Goal: Information Seeking & Learning: Compare options

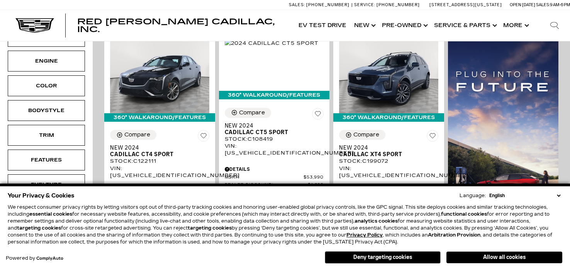
scroll to position [216, 0]
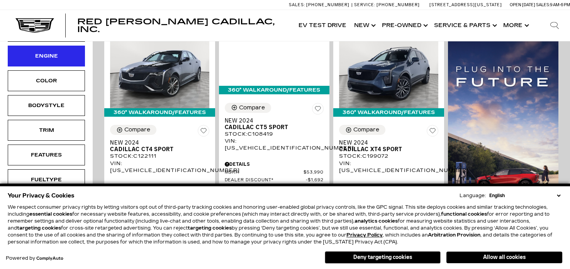
click at [54, 56] on div "Engine" at bounding box center [46, 56] width 39 height 9
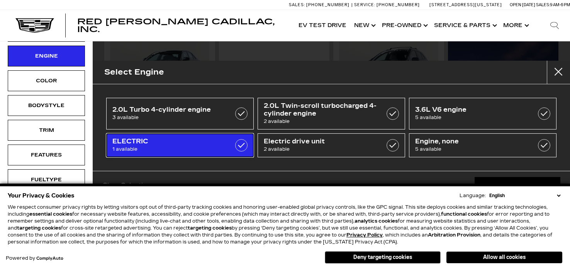
click at [202, 143] on span "ELECTRIC" at bounding box center [169, 142] width 115 height 8
type input "$61,446"
checkbox input "true"
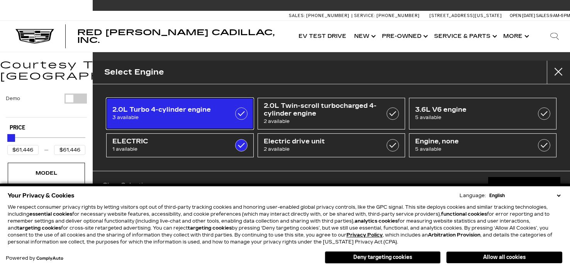
click at [242, 114] on label at bounding box center [241, 113] width 12 height 12
type input "$45,674"
checkbox input "true"
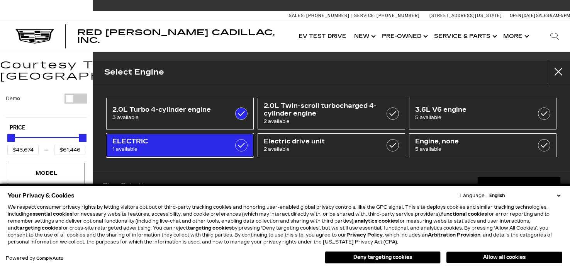
click at [219, 144] on span "ELECTRIC" at bounding box center [169, 142] width 115 height 8
type input "$56,631"
checkbox input "false"
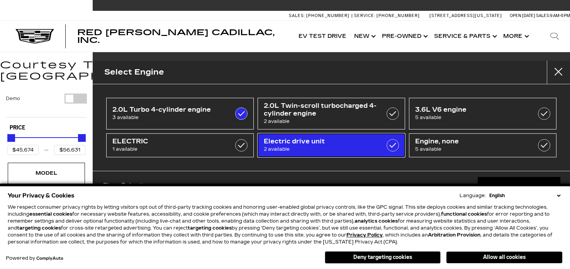
click at [302, 146] on span "2 available" at bounding box center [321, 149] width 115 height 8
type input "$134,955"
checkbox input "true"
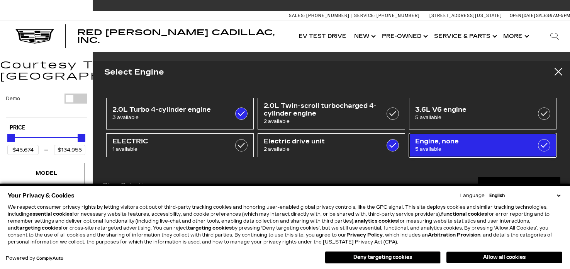
click at [437, 145] on span "5 available" at bounding box center [472, 149] width 115 height 8
checkbox input "true"
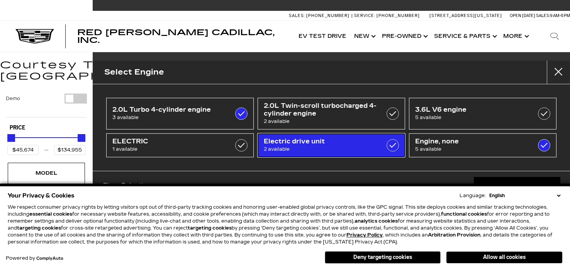
click at [393, 146] on label at bounding box center [393, 145] width 12 height 12
type input "$81,615"
checkbox input "false"
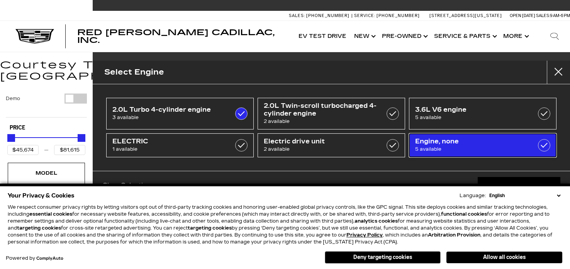
click at [543, 147] on label at bounding box center [544, 145] width 12 height 12
type input "$56,631"
checkbox input "false"
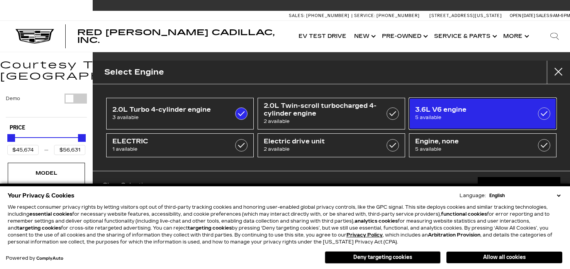
click at [546, 114] on label at bounding box center [544, 113] width 12 height 12
type input "$72,603"
checkbox input "true"
click at [546, 112] on label at bounding box center [544, 113] width 12 height 12
type input "$56,631"
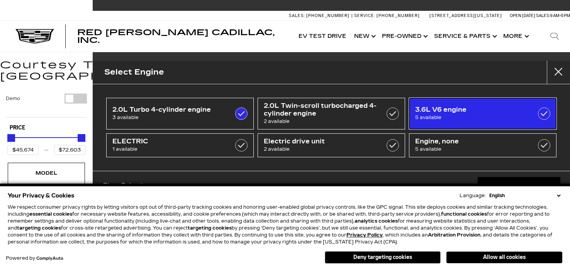
checkbox input "false"
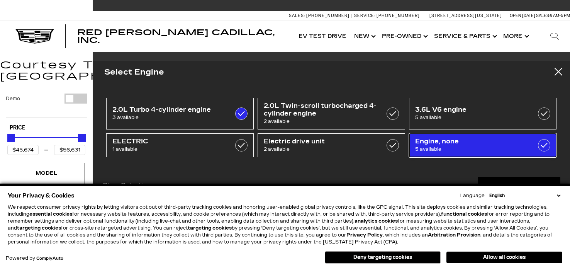
click at [544, 146] on label at bounding box center [544, 145] width 12 height 12
type input "$81,615"
checkbox input "true"
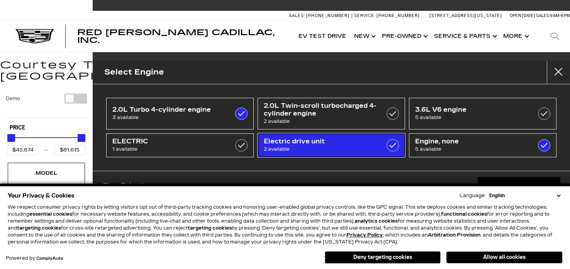
click at [391, 143] on label at bounding box center [393, 145] width 12 height 12
type input "$134,955"
checkbox input "true"
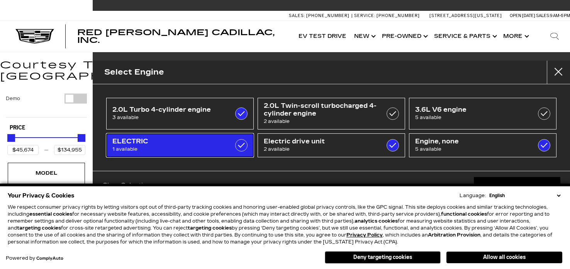
click at [244, 146] on label at bounding box center [241, 145] width 12 height 12
checkbox input "true"
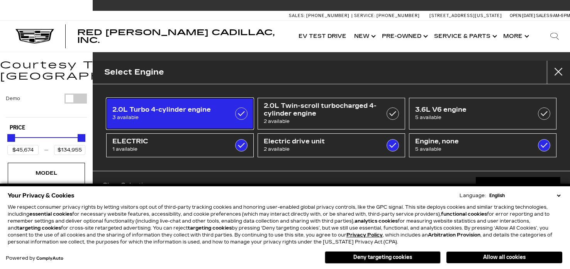
click at [244, 120] on link "2.0L Turbo 4-cylinder engine 3 available" at bounding box center [180, 114] width 148 height 32
type input "$58,515"
checkbox input "false"
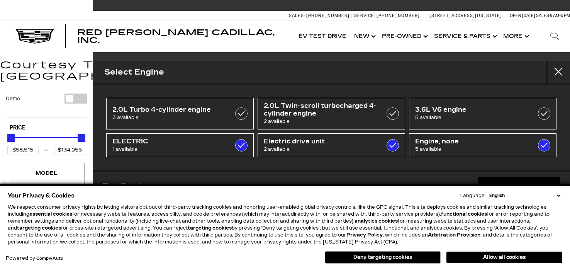
click at [385, 256] on button "Deny targeting cookies" at bounding box center [383, 257] width 116 height 12
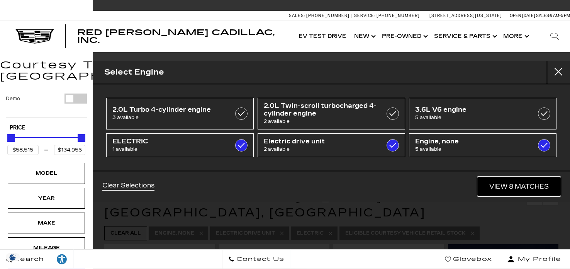
click at [534, 185] on link "View 8 Matches" at bounding box center [519, 186] width 83 height 19
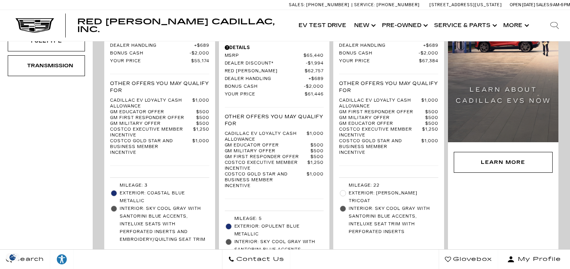
scroll to position [357, 0]
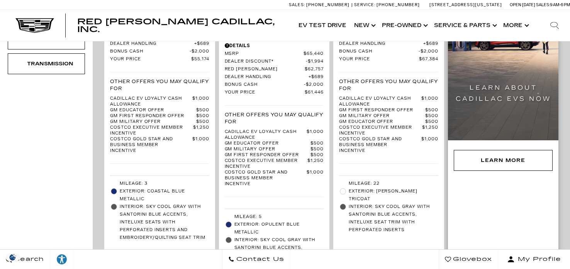
click at [489, 239] on div "Learn More" at bounding box center [503, 80] width 111 height 386
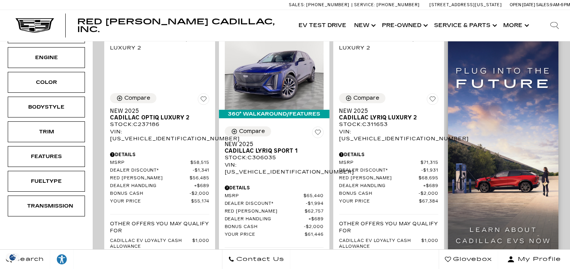
scroll to position [216, 0]
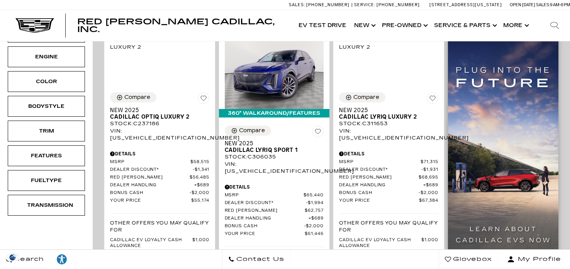
click at [489, 239] on img at bounding box center [503, 155] width 111 height 253
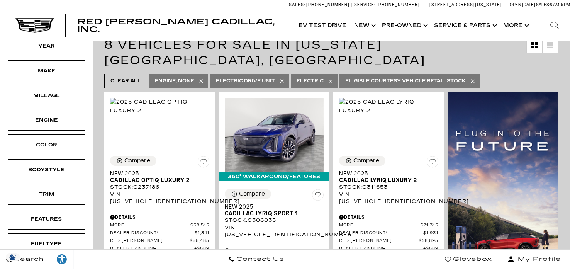
scroll to position [151, 0]
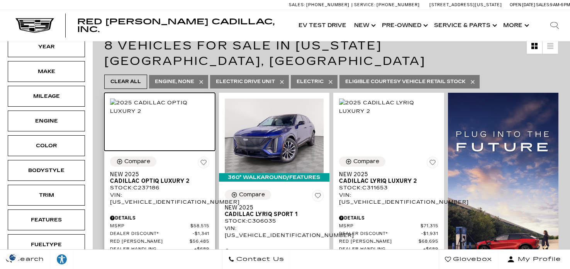
click at [168, 107] on img at bounding box center [159, 107] width 99 height 17
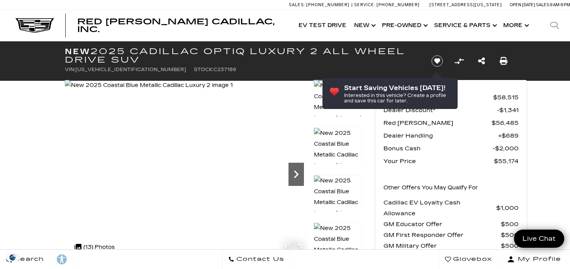
click at [298, 171] on icon "Next" at bounding box center [296, 174] width 15 height 15
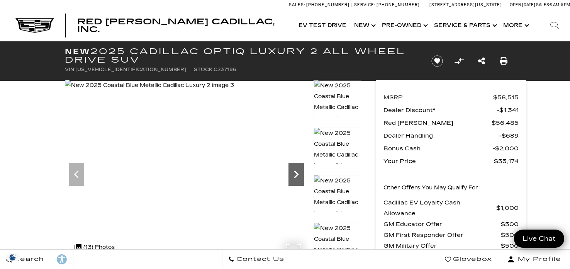
click at [298, 171] on icon "Next" at bounding box center [296, 174] width 15 height 15
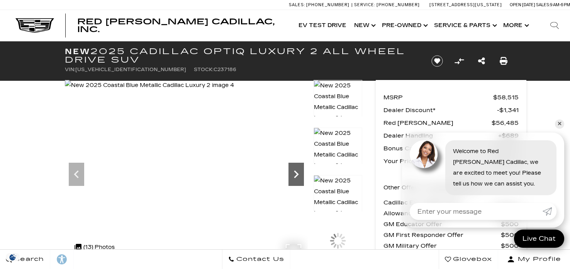
click at [298, 171] on icon "Next" at bounding box center [296, 174] width 15 height 15
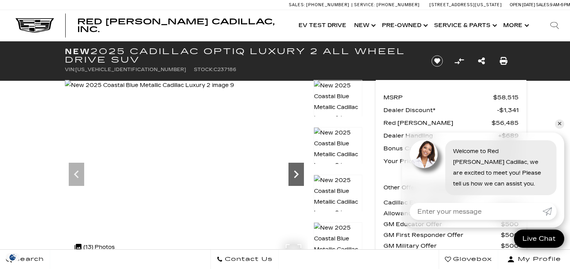
click at [298, 171] on icon "Next" at bounding box center [296, 174] width 15 height 15
click at [237, 91] on img at bounding box center [151, 85] width 172 height 11
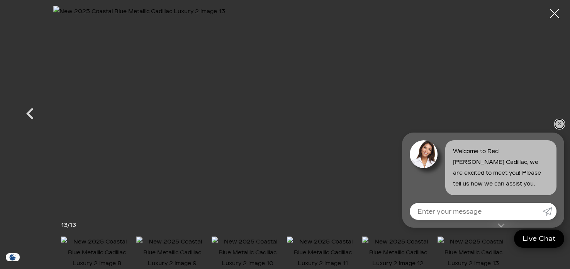
click at [561, 125] on link "✕" at bounding box center [559, 123] width 9 height 9
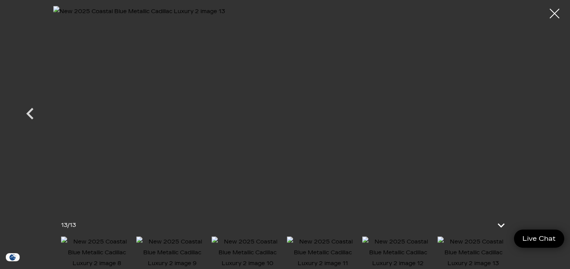
scroll to position [153, 0]
click at [496, 216] on icon at bounding box center [502, 225] width 19 height 19
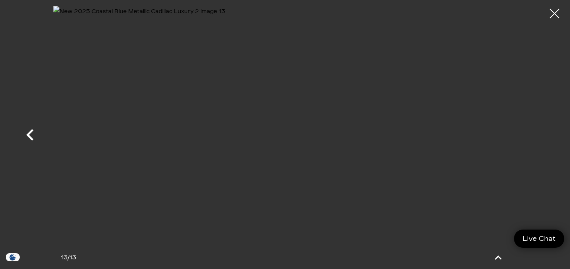
click at [29, 134] on icon "Previous" at bounding box center [29, 135] width 7 height 12
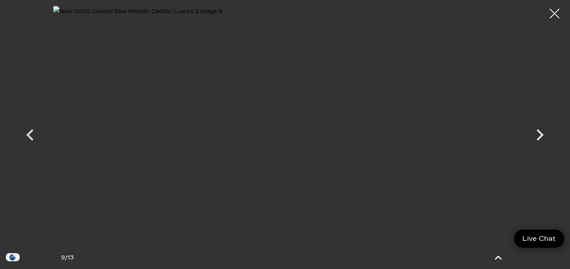
click at [542, 133] on icon "Next" at bounding box center [540, 135] width 7 height 12
click at [31, 134] on icon "Previous" at bounding box center [30, 134] width 23 height 23
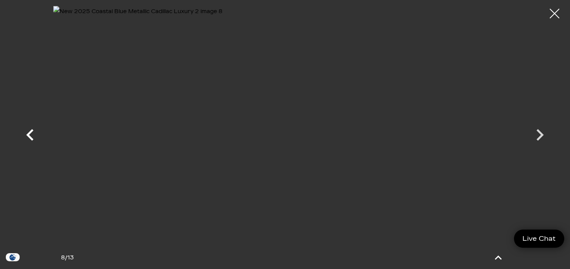
click at [31, 134] on icon "Previous" at bounding box center [30, 134] width 23 height 23
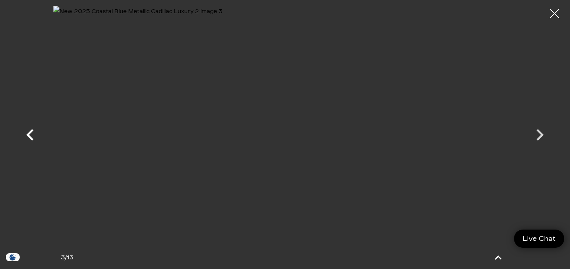
click at [31, 134] on icon "Previous" at bounding box center [30, 134] width 23 height 23
click at [31, 134] on div at bounding box center [285, 128] width 541 height 244
click at [551, 15] on div at bounding box center [555, 13] width 20 height 20
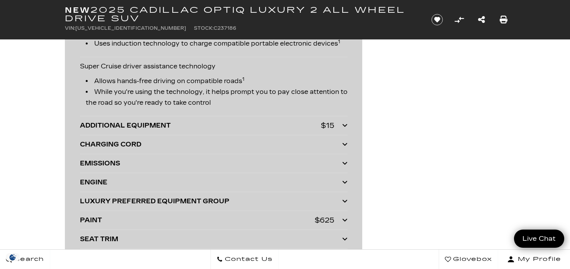
scroll to position [1665, 0]
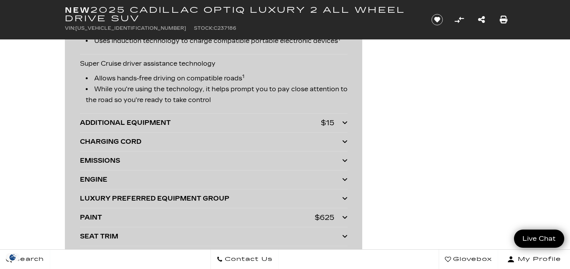
click at [345, 120] on icon at bounding box center [344, 122] width 5 height 6
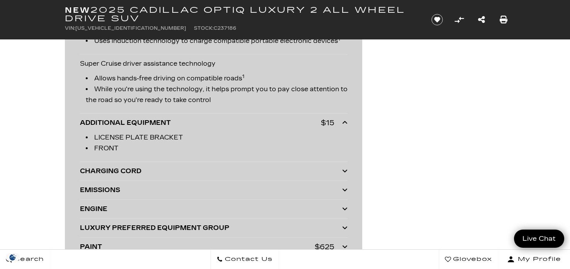
click at [345, 120] on icon at bounding box center [344, 122] width 5 height 6
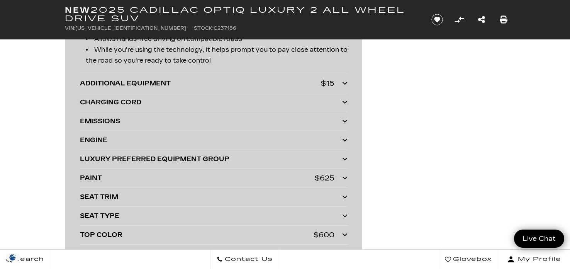
scroll to position [1706, 0]
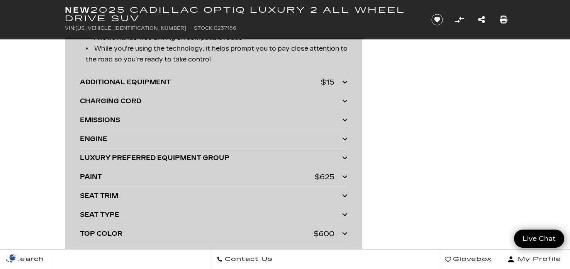
click at [344, 100] on icon at bounding box center [344, 101] width 5 height 6
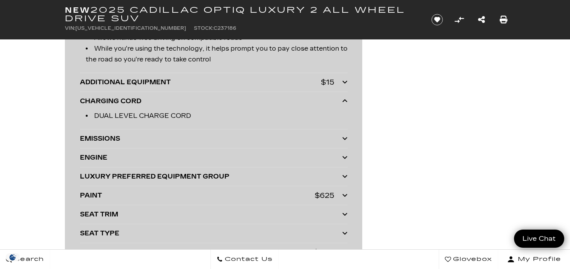
click at [343, 135] on icon at bounding box center [344, 138] width 5 height 6
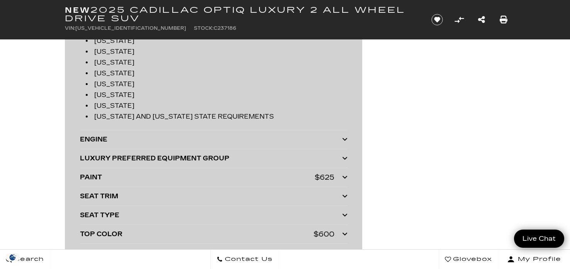
scroll to position [1862, 0]
click at [343, 135] on icon at bounding box center [344, 138] width 5 height 6
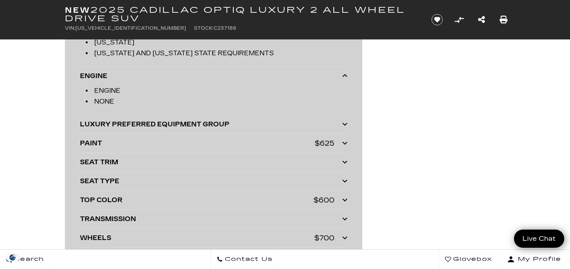
scroll to position [1925, 0]
click at [344, 122] on icon at bounding box center [344, 123] width 5 height 6
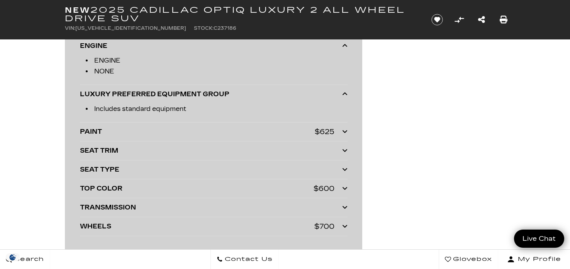
scroll to position [1956, 0]
click at [344, 128] on icon at bounding box center [344, 131] width 5 height 6
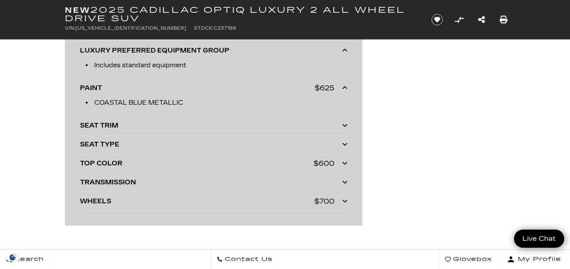
scroll to position [1998, 0]
click at [344, 126] on div at bounding box center [344, 125] width 5 height 11
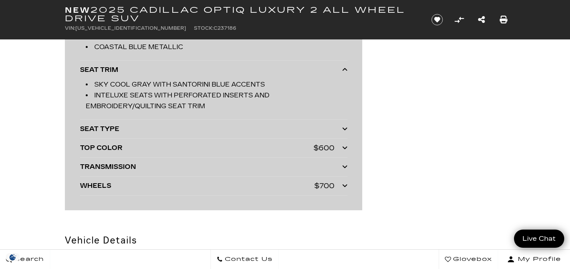
scroll to position [2055, 0]
click at [344, 126] on icon at bounding box center [344, 128] width 5 height 6
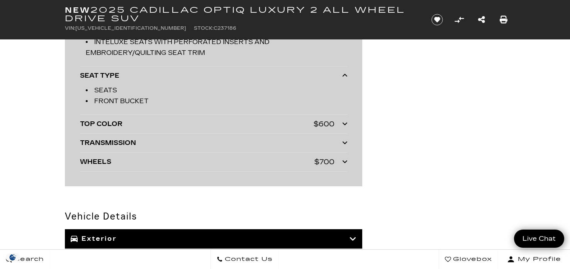
scroll to position [2109, 0]
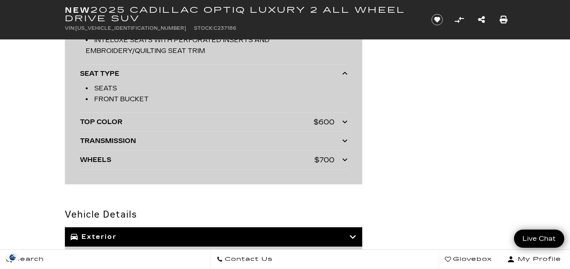
click at [345, 121] on icon at bounding box center [344, 122] width 5 height 6
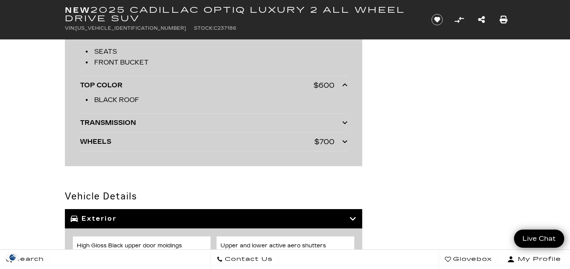
scroll to position [2146, 0]
click at [345, 121] on icon at bounding box center [344, 122] width 5 height 6
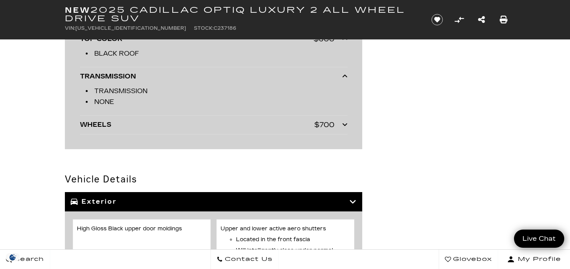
scroll to position [2194, 0]
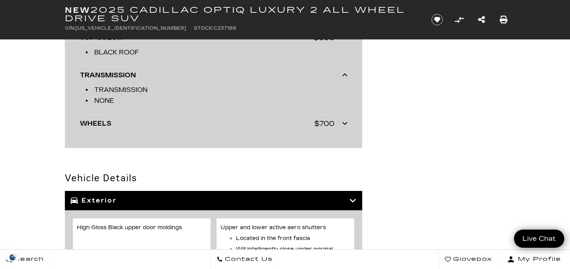
click at [345, 121] on icon at bounding box center [344, 123] width 5 height 6
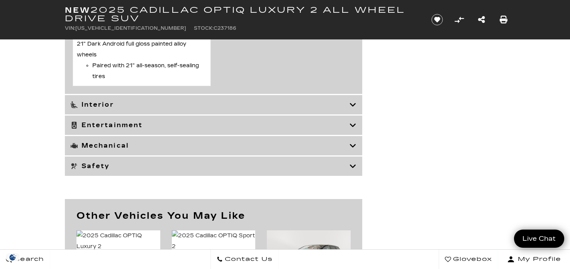
scroll to position [3206, 0]
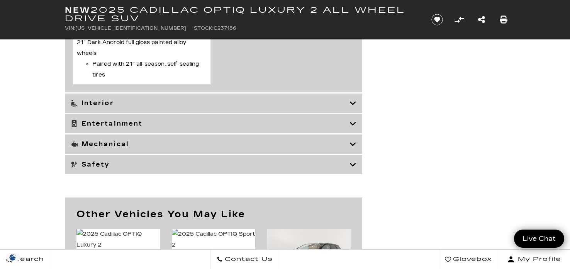
click at [344, 107] on h3 "Interior" at bounding box center [210, 103] width 279 height 8
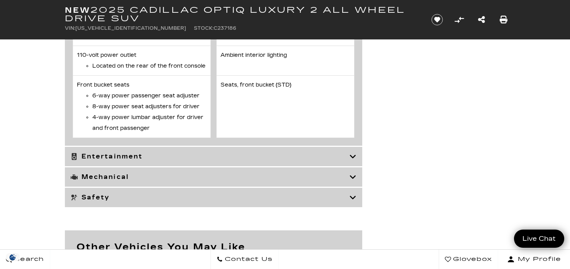
scroll to position [3576, 0]
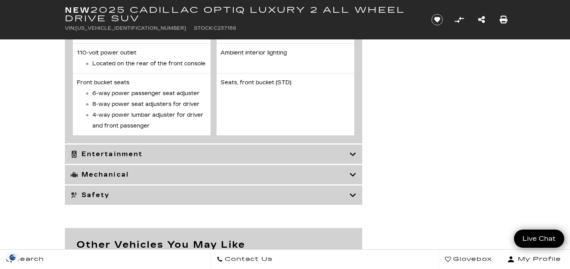
click at [353, 150] on icon at bounding box center [353, 154] width 7 height 8
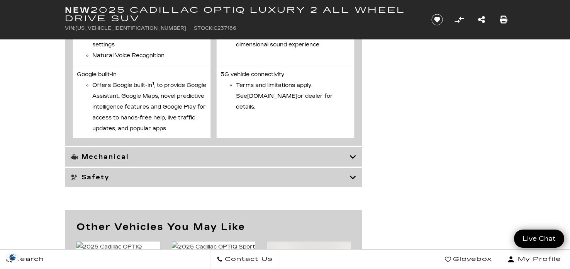
scroll to position [2708, 0]
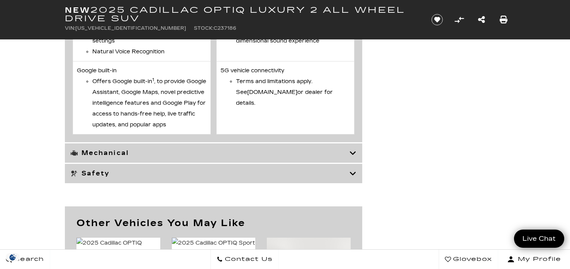
click at [353, 157] on icon at bounding box center [353, 153] width 7 height 8
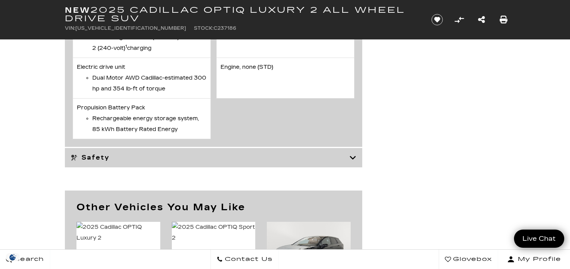
scroll to position [2839, 0]
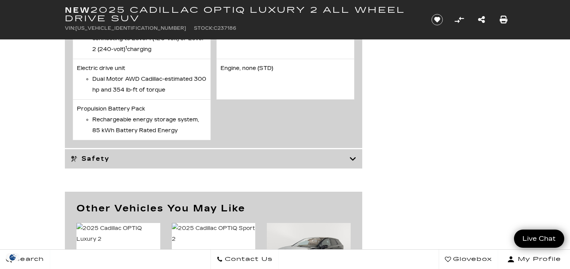
click at [354, 155] on icon at bounding box center [353, 159] width 7 height 8
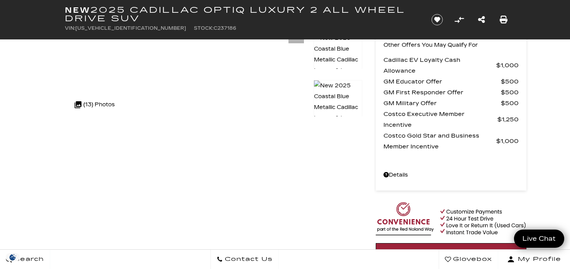
scroll to position [147, 0]
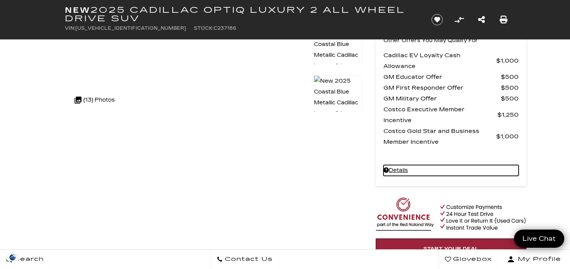
click at [396, 171] on link "Details - about pricing for: New 2025 Cadillac OPTIQ Luxury 2 All Wheel Drive S…" at bounding box center [451, 170] width 135 height 11
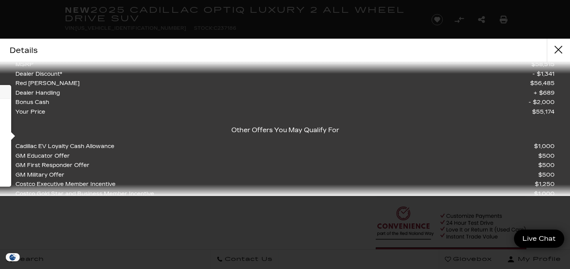
scroll to position [56, 0]
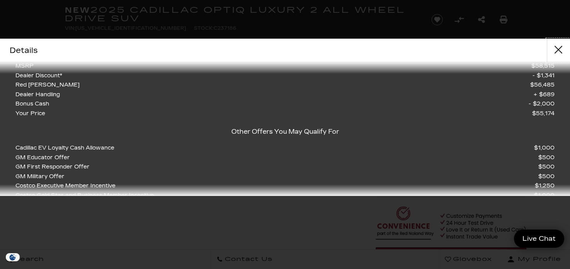
click at [560, 50] on button "close" at bounding box center [558, 50] width 23 height 23
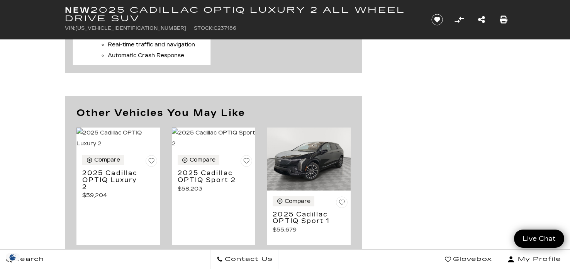
scroll to position [3771, 0]
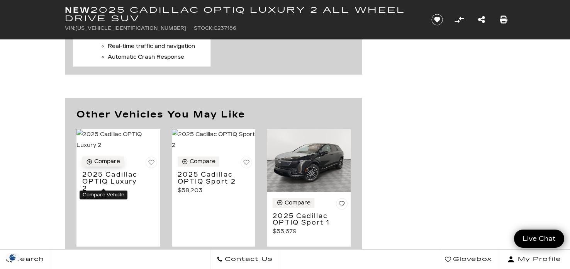
click at [105, 165] on div "Compare" at bounding box center [107, 161] width 26 height 7
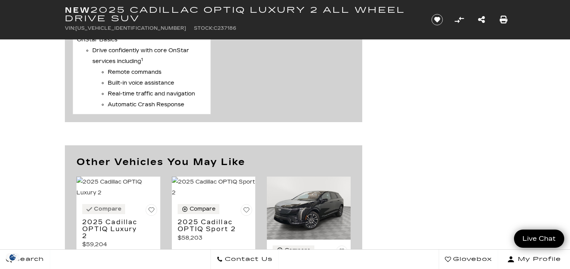
scroll to position [3720, 0]
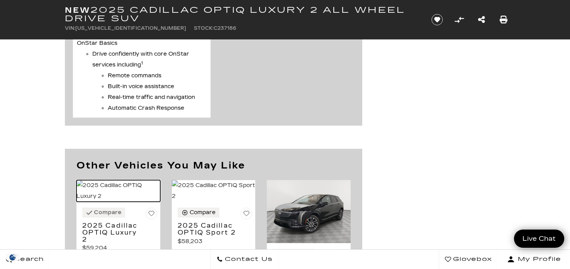
click at [122, 192] on img at bounding box center [119, 191] width 84 height 22
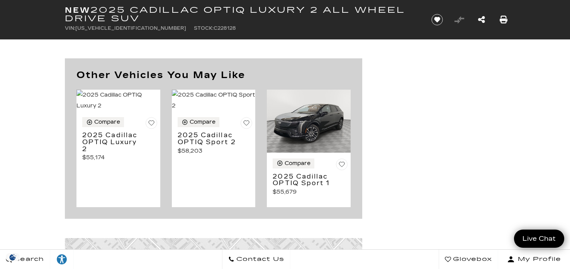
scroll to position [2856, 0]
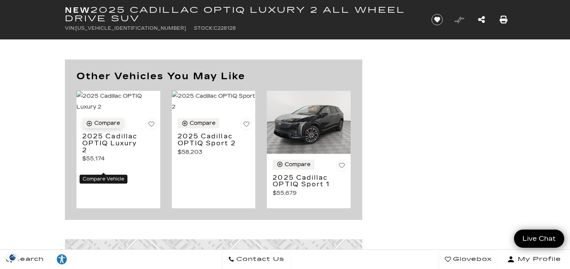
click at [89, 126] on icon "Compare Vehicle" at bounding box center [89, 123] width 5 height 5
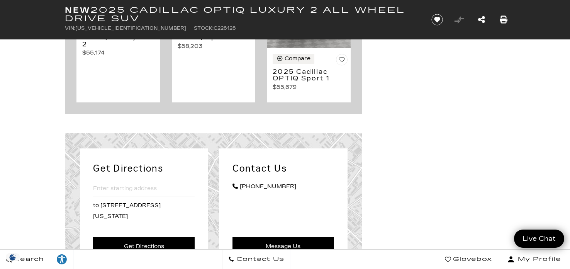
scroll to position [2962, 0]
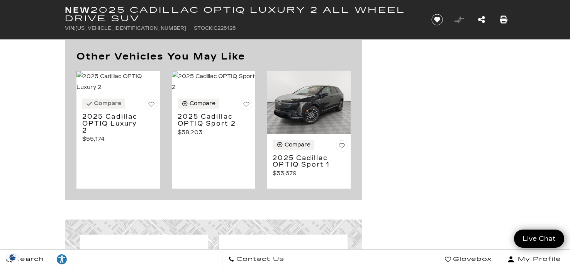
scroll to position [2875, 0]
click at [193, 107] on div "Compare" at bounding box center [203, 103] width 26 height 7
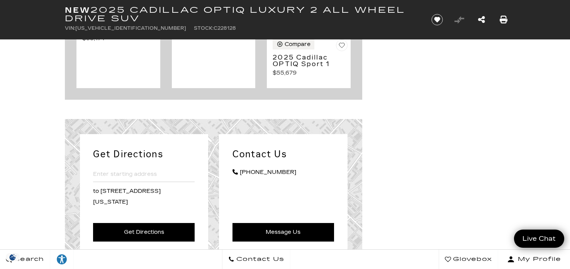
scroll to position [2976, 0]
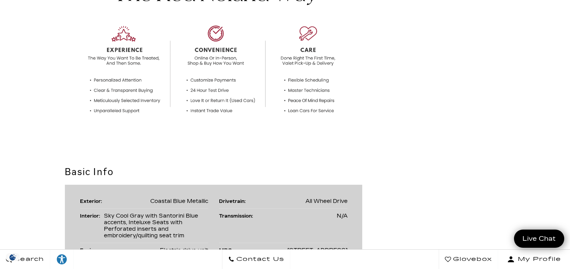
scroll to position [0, 0]
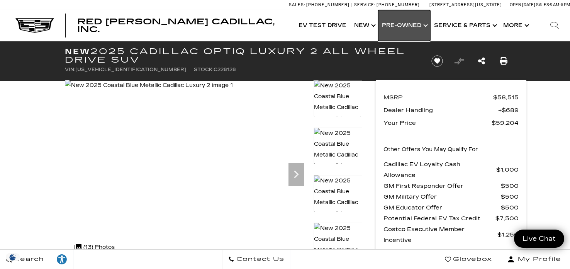
click at [427, 26] on link "Show Pre-Owned" at bounding box center [404, 25] width 52 height 31
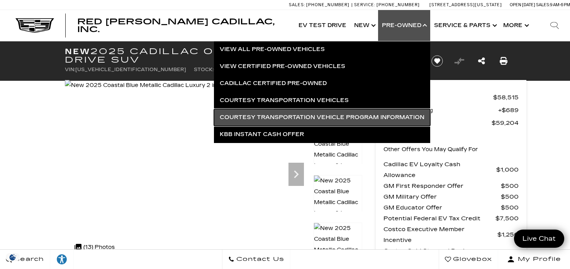
click at [345, 117] on link "Courtesy Transportation Vehicle Program Information" at bounding box center [322, 117] width 216 height 17
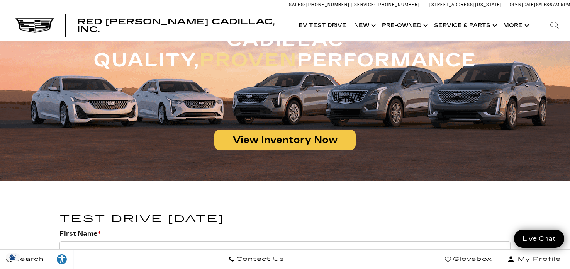
scroll to position [939, 0]
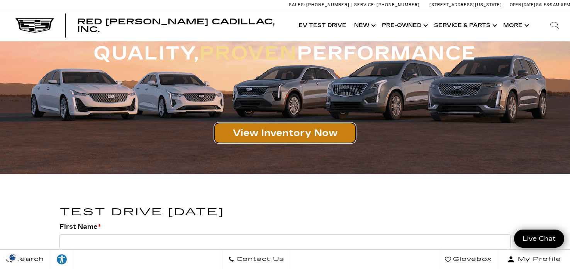
click at [296, 136] on link "View Inventory Now" at bounding box center [284, 133] width 141 height 20
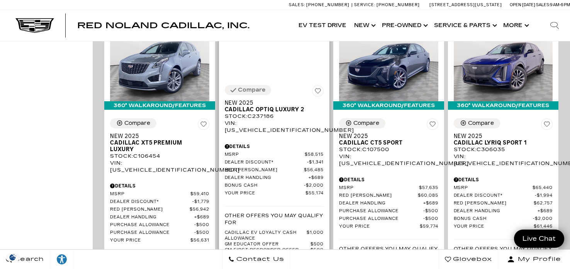
scroll to position [604, 0]
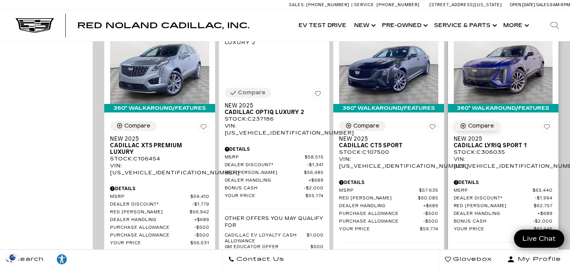
click at [468, 122] on div "Compare" at bounding box center [481, 125] width 26 height 7
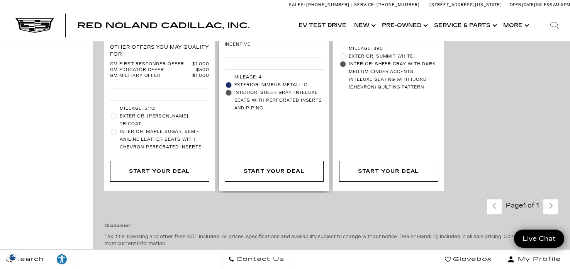
scroll to position [2037, 0]
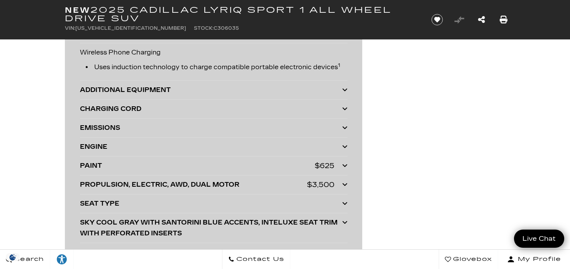
scroll to position [1789, 0]
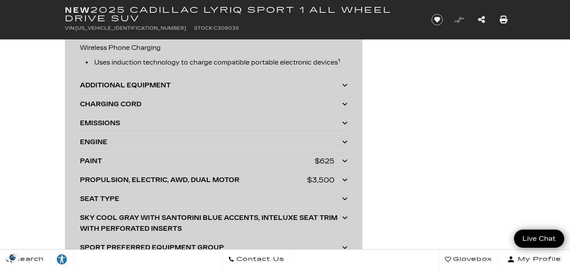
click at [299, 85] on div "ADDITIONAL EQUIPMENT" at bounding box center [211, 85] width 262 height 11
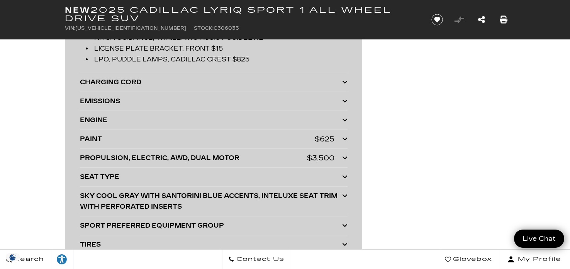
scroll to position [1873, 0]
click at [299, 85] on div "CHARGING CORD DUAL LEVEL CHARGE CORD 120V/1.4 KW AND 240V/7.7 KW CAPABILITY" at bounding box center [214, 81] width 268 height 19
click at [312, 79] on div "CHARGING CORD" at bounding box center [211, 81] width 262 height 11
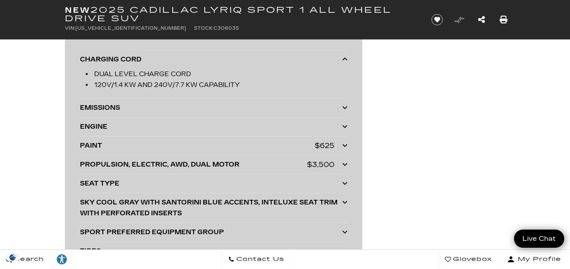
scroll to position [1896, 0]
click at [311, 102] on div "EMISSIONS" at bounding box center [211, 107] width 262 height 11
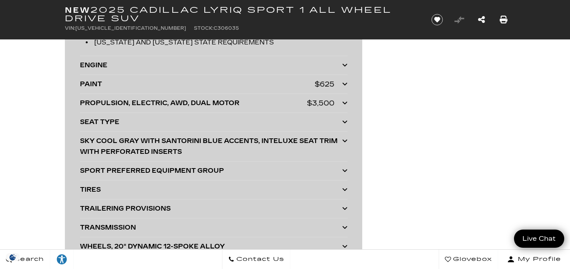
scroll to position [2139, 0]
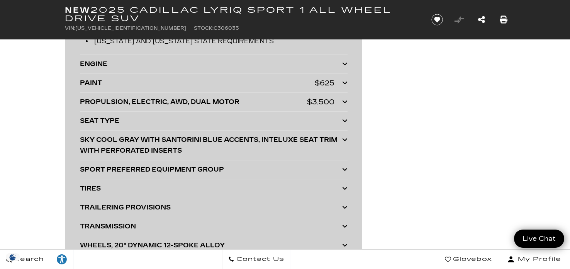
click at [316, 59] on div "ENGINE" at bounding box center [211, 64] width 262 height 11
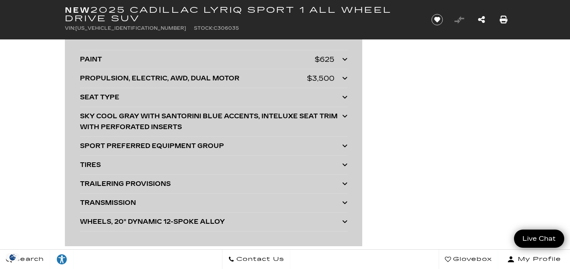
scroll to position [2191, 0]
click at [316, 58] on div "$625" at bounding box center [325, 60] width 20 height 11
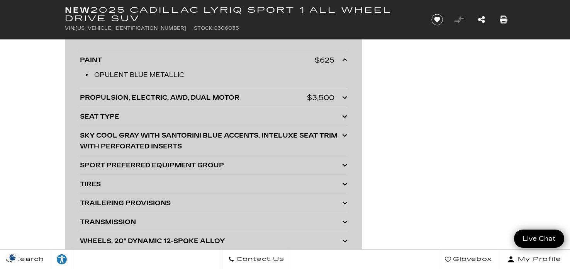
click at [316, 58] on div "$625" at bounding box center [325, 60] width 20 height 11
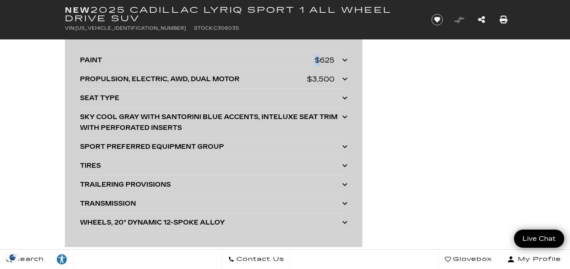
click at [316, 58] on div "$625" at bounding box center [325, 60] width 20 height 11
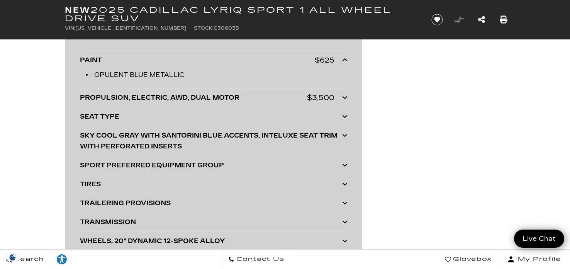
click at [311, 95] on div "$3,500" at bounding box center [320, 97] width 27 height 11
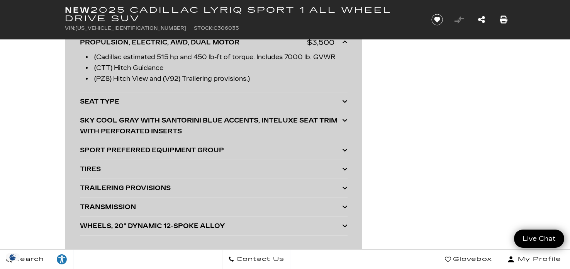
scroll to position [2245, 0]
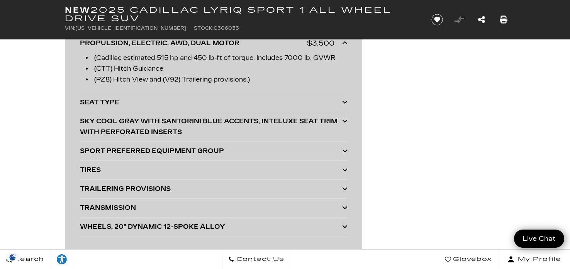
click at [311, 97] on div "SEAT TYPE" at bounding box center [211, 102] width 262 height 11
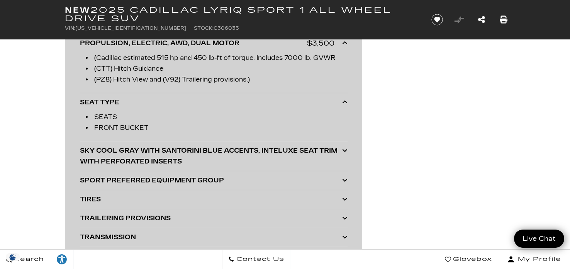
click at [304, 115] on li "SEATS" at bounding box center [217, 117] width 262 height 11
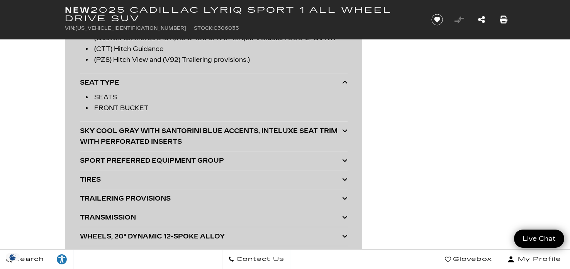
scroll to position [2266, 0]
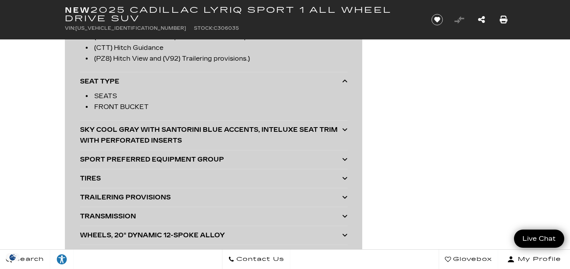
click at [146, 136] on div "SKY COOL GRAY WITH SANTORINI BLUE ACCENTS, INTELUXE SEAT TRIM WITH PERFORATED I…" at bounding box center [211, 135] width 262 height 22
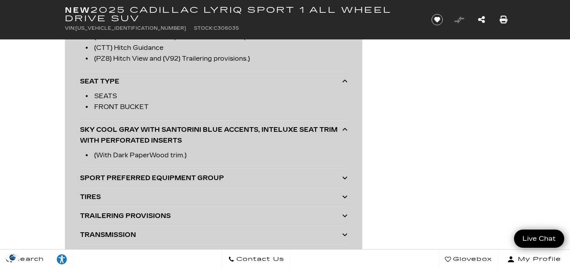
click at [154, 173] on div "SPORT PREFERRED EQUIPMENT GROUP" at bounding box center [211, 178] width 262 height 11
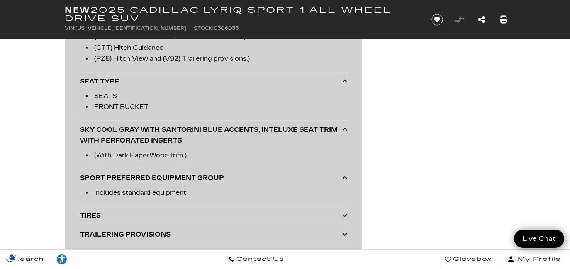
click at [149, 211] on div "TIRES" at bounding box center [211, 215] width 262 height 11
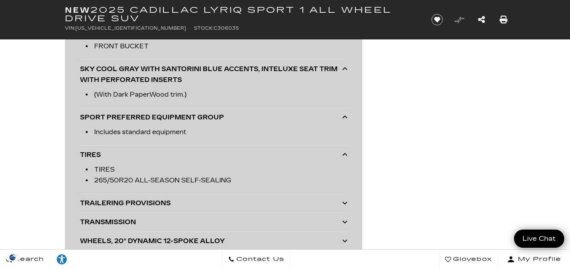
scroll to position [2327, 0]
click at [149, 213] on div "TRANSMISSION TRANSMISSION NONE" at bounding box center [214, 222] width 268 height 19
click at [150, 206] on div "TRAILERING PROVISIONS Includes Hitch Guidance with trailering assist guidelines…" at bounding box center [214, 203] width 268 height 19
click at [152, 200] on div "TRAILERING PROVISIONS" at bounding box center [211, 202] width 262 height 11
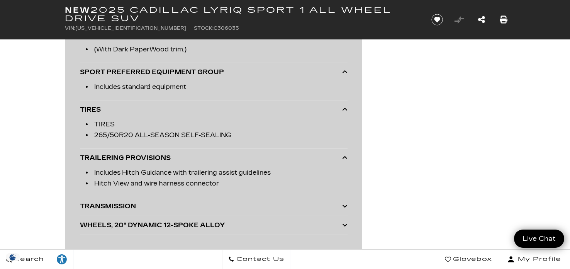
scroll to position [2373, 0]
click at [152, 200] on div "TRANSMISSION" at bounding box center [211, 205] width 262 height 11
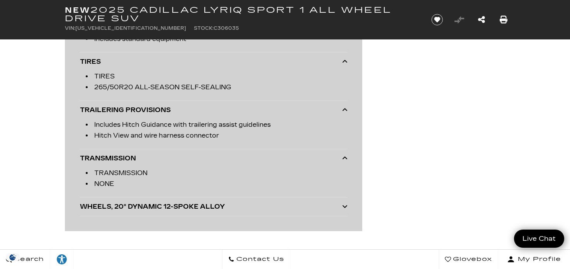
scroll to position [2424, 0]
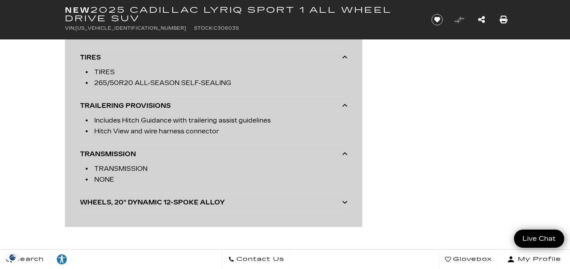
click at [152, 200] on div "WHEELS, 20" DYNAMIC 12-SPOKE ALLOY" at bounding box center [211, 202] width 262 height 11
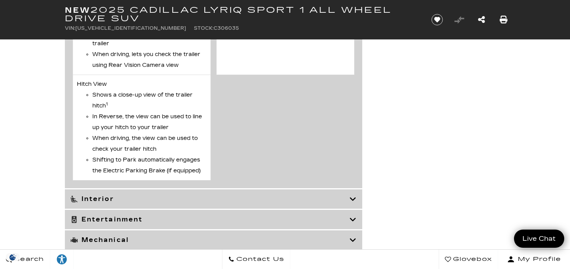
scroll to position [3682, 0]
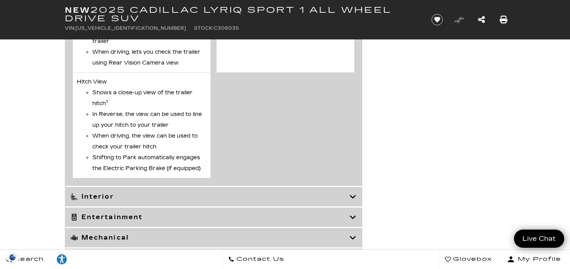
click at [152, 200] on h3 "Interior" at bounding box center [210, 197] width 279 height 8
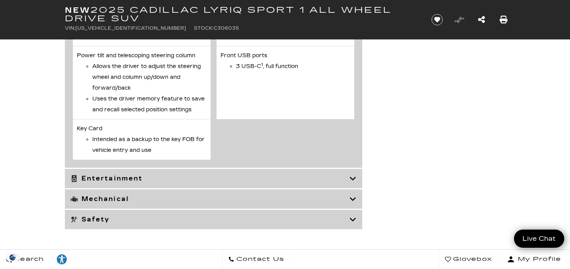
scroll to position [3630, 0]
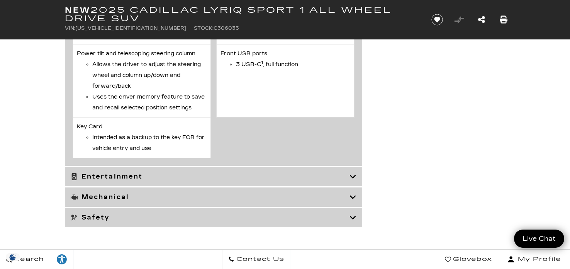
click at [352, 180] on icon at bounding box center [353, 177] width 7 height 8
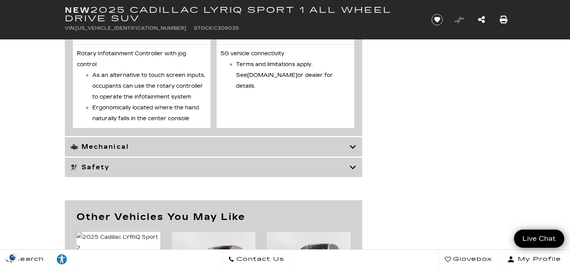
scroll to position [3078, 0]
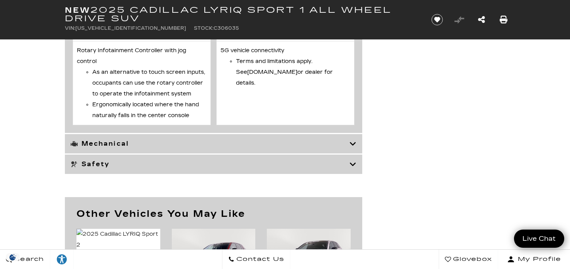
click at [354, 134] on div "Mechanical" at bounding box center [214, 143] width 298 height 19
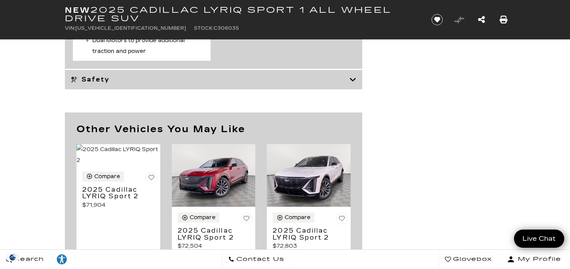
scroll to position [3487, 0]
click at [352, 75] on icon at bounding box center [353, 79] width 7 height 8
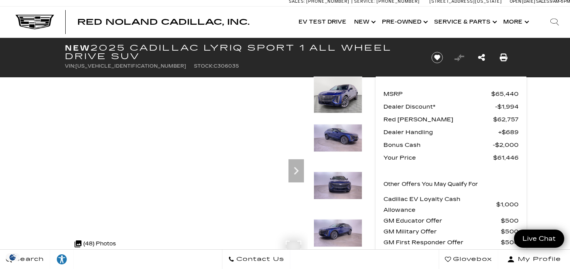
scroll to position [2, 0]
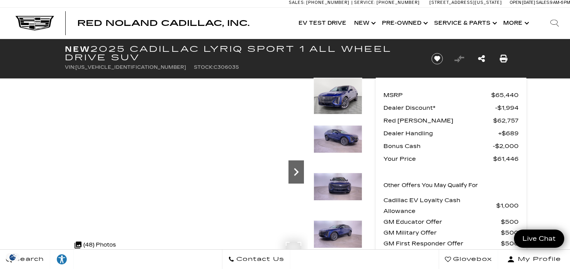
click at [296, 172] on icon "Next" at bounding box center [296, 171] width 15 height 15
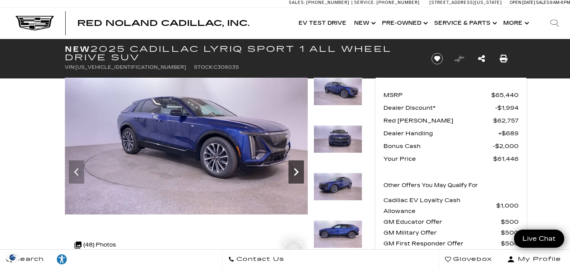
click at [296, 172] on icon "Next" at bounding box center [296, 171] width 15 height 15
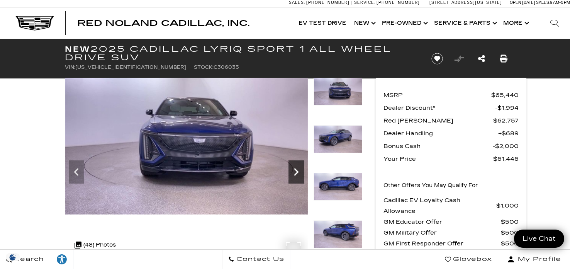
click at [296, 172] on icon "Next" at bounding box center [296, 171] width 15 height 15
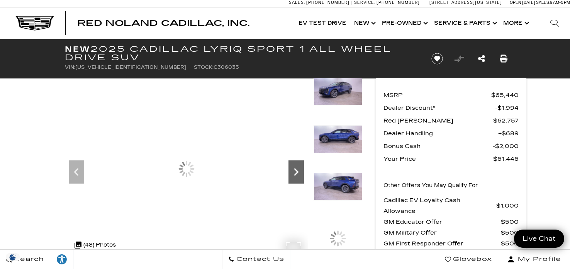
click at [296, 172] on icon "Next" at bounding box center [296, 171] width 15 height 15
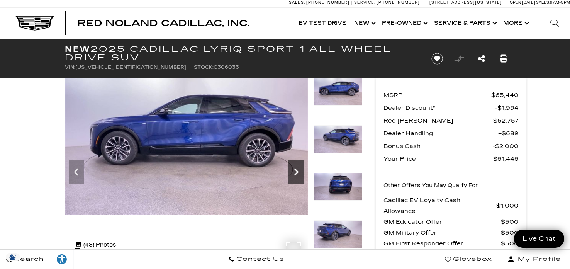
click at [296, 172] on icon "Next" at bounding box center [296, 171] width 15 height 15
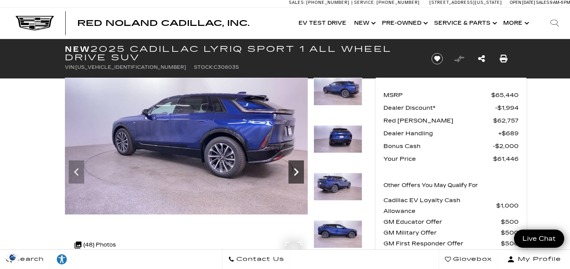
click at [296, 172] on icon "Next" at bounding box center [296, 171] width 15 height 15
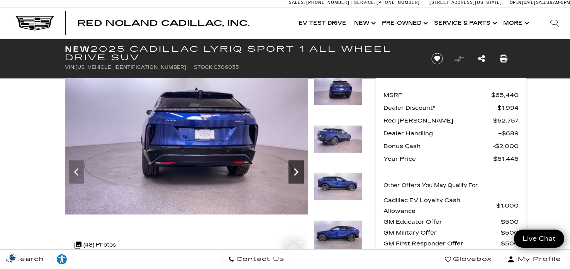
click at [296, 172] on icon "Next" at bounding box center [296, 171] width 15 height 15
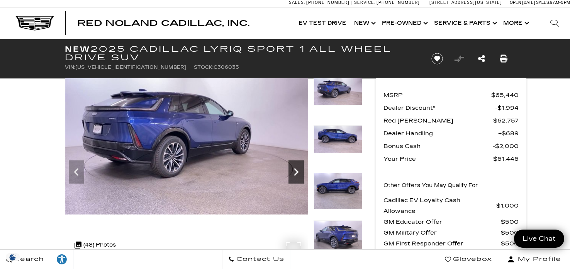
click at [296, 172] on icon "Next" at bounding box center [296, 171] width 15 height 15
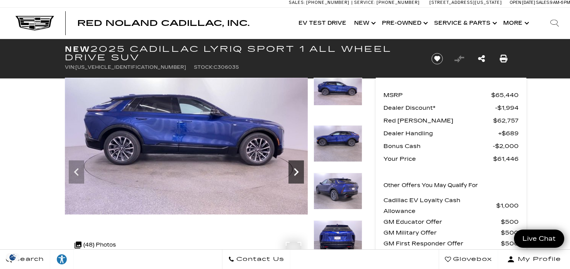
click at [296, 172] on icon "Next" at bounding box center [296, 171] width 15 height 15
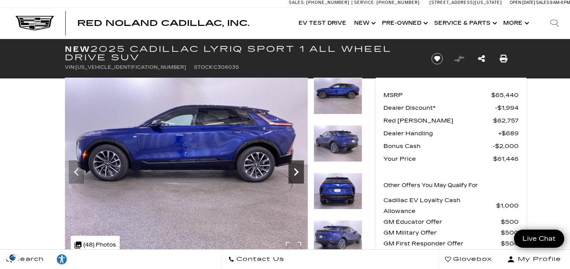
click at [296, 172] on icon "Next" at bounding box center [296, 171] width 15 height 15
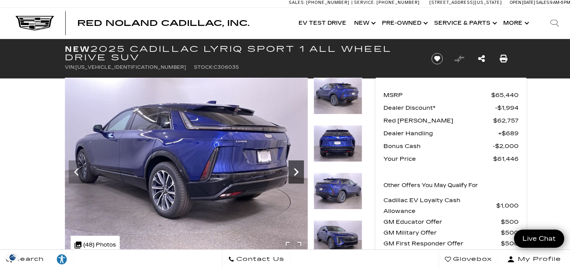
click at [296, 172] on icon "Next" at bounding box center [296, 171] width 15 height 15
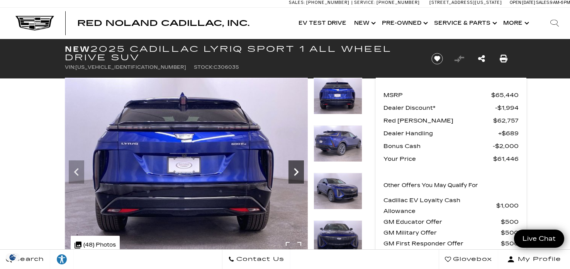
click at [296, 172] on icon "Next" at bounding box center [296, 171] width 15 height 15
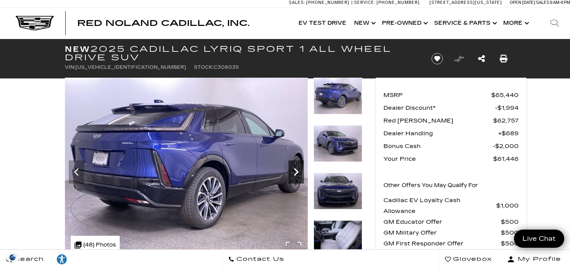
click at [296, 172] on icon "Next" at bounding box center [296, 171] width 15 height 15
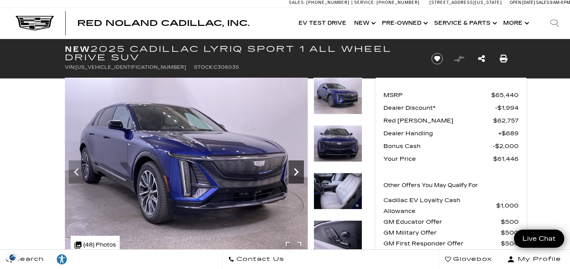
click at [296, 172] on icon "Next" at bounding box center [296, 171] width 15 height 15
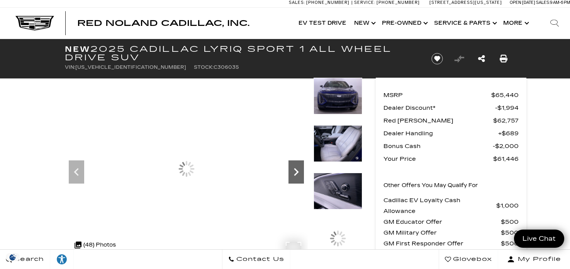
click at [296, 172] on icon "Next" at bounding box center [296, 171] width 15 height 15
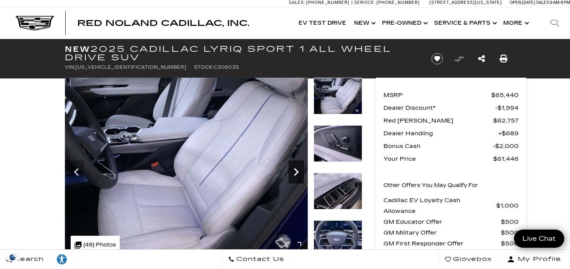
click at [296, 172] on icon "Next" at bounding box center [296, 171] width 15 height 15
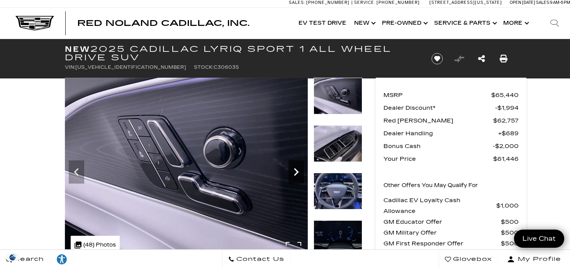
click at [296, 172] on icon "Next" at bounding box center [296, 171] width 15 height 15
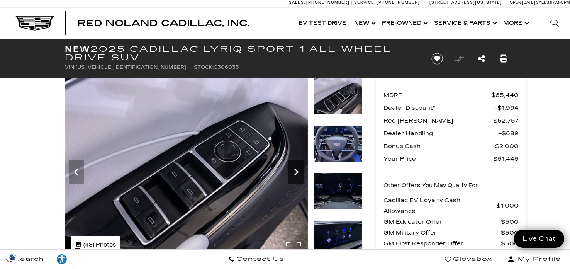
click at [296, 172] on icon "Next" at bounding box center [296, 171] width 15 height 15
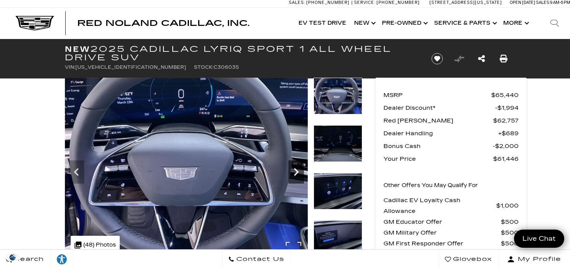
click at [296, 172] on icon "Next" at bounding box center [296, 171] width 15 height 15
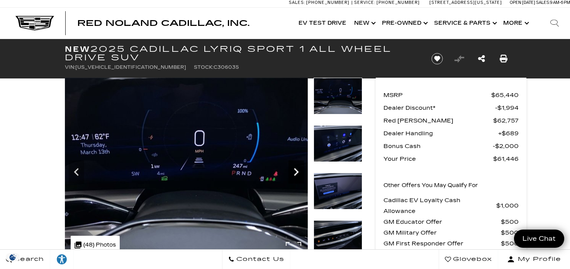
click at [296, 172] on icon "Next" at bounding box center [296, 171] width 15 height 15
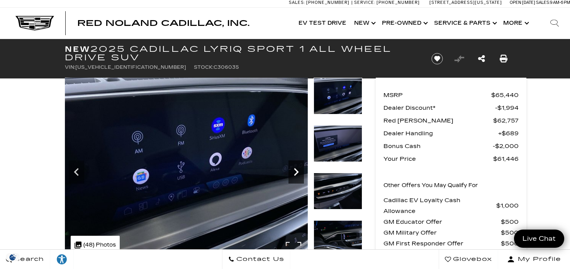
click at [296, 172] on icon "Next" at bounding box center [296, 171] width 15 height 15
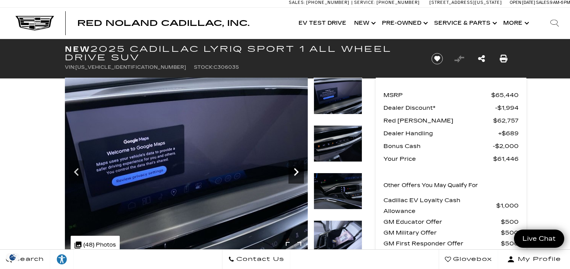
click at [296, 172] on icon "Next" at bounding box center [296, 171] width 15 height 15
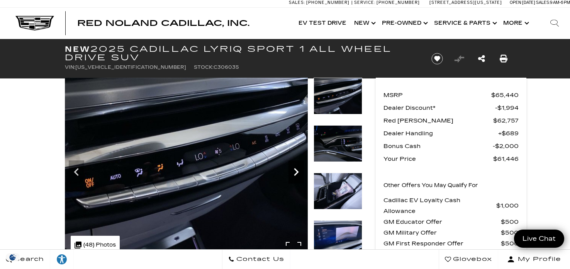
click at [296, 172] on icon "Next" at bounding box center [296, 171] width 15 height 15
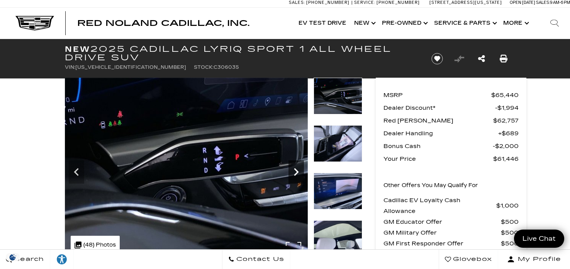
click at [296, 172] on icon "Next" at bounding box center [296, 171] width 15 height 15
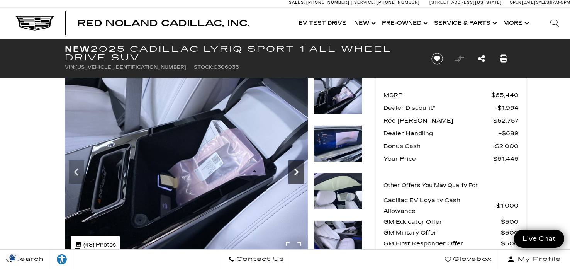
click at [296, 172] on icon "Next" at bounding box center [296, 171] width 15 height 15
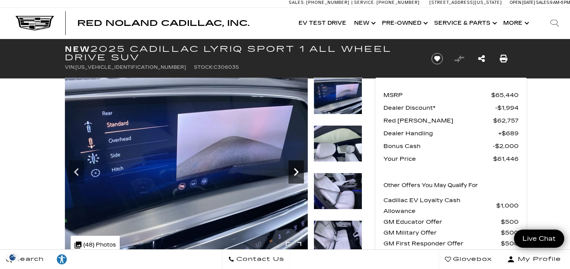
click at [296, 172] on icon "Next" at bounding box center [296, 171] width 15 height 15
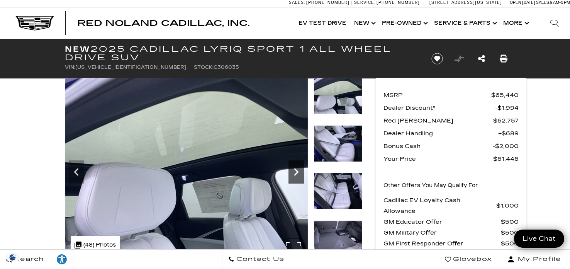
click at [296, 172] on icon "Next" at bounding box center [296, 171] width 15 height 15
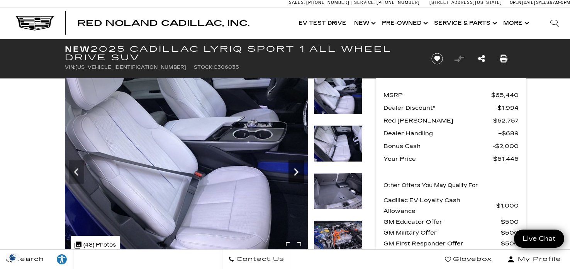
click at [296, 172] on icon "Next" at bounding box center [296, 171] width 15 height 15
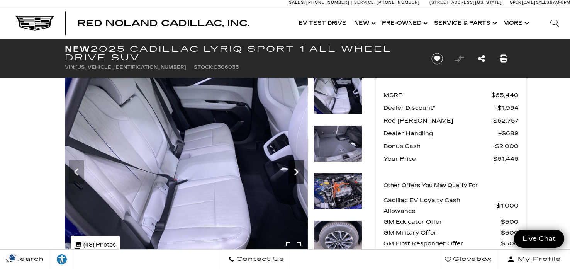
click at [296, 172] on icon "Next" at bounding box center [296, 171] width 15 height 15
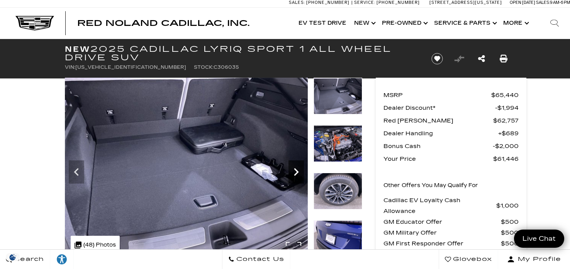
click at [296, 172] on icon "Next" at bounding box center [296, 171] width 15 height 15
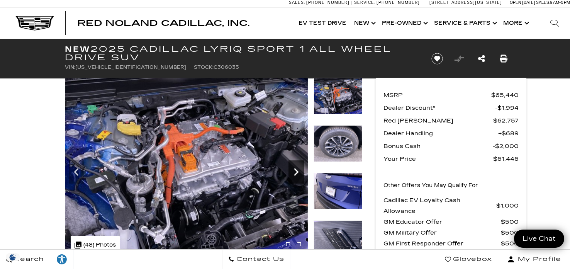
click at [296, 172] on icon "Next" at bounding box center [296, 171] width 15 height 15
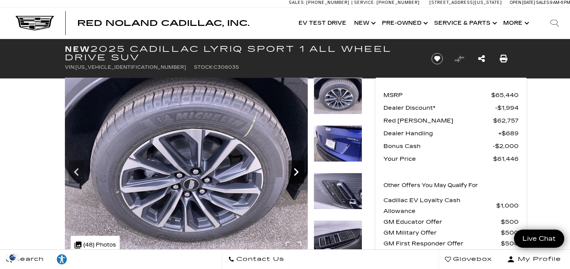
click at [296, 172] on icon "Next" at bounding box center [296, 171] width 15 height 15
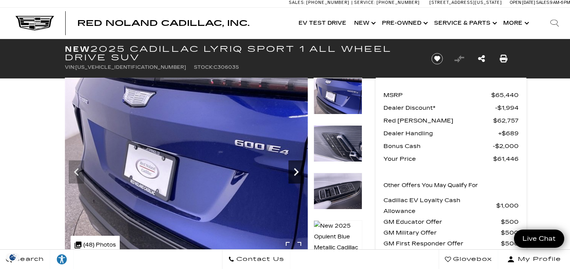
click at [296, 172] on icon "Next" at bounding box center [296, 171] width 15 height 15
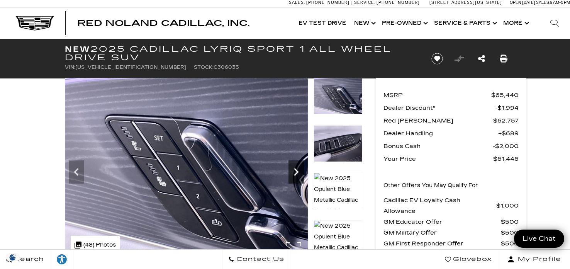
click at [296, 172] on icon "Next" at bounding box center [296, 171] width 15 height 15
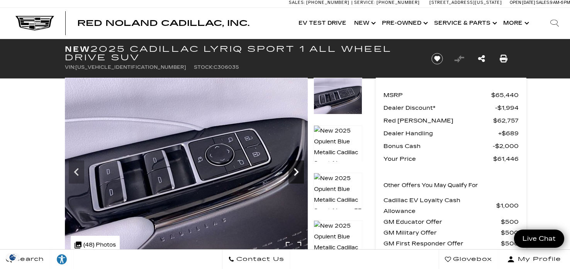
click at [296, 172] on icon "Next" at bounding box center [296, 171] width 15 height 15
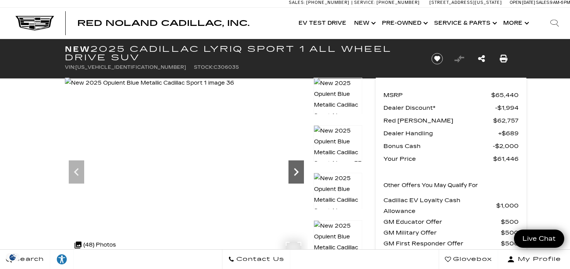
click at [296, 172] on icon "Next" at bounding box center [296, 171] width 15 height 15
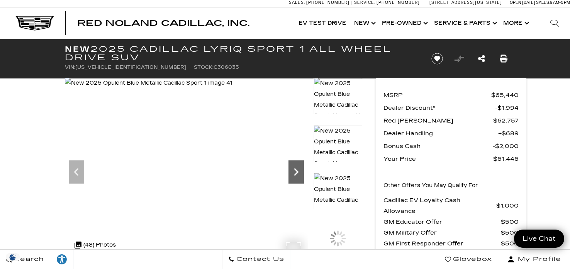
click at [296, 172] on icon "Next" at bounding box center [296, 171] width 15 height 15
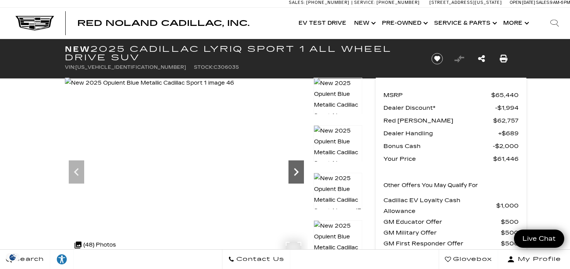
click at [296, 172] on icon "Next" at bounding box center [296, 171] width 15 height 15
click at [234, 88] on img at bounding box center [149, 83] width 169 height 11
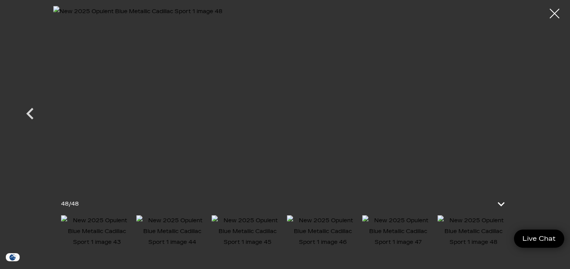
click at [296, 172] on img at bounding box center [285, 106] width 464 height 201
click at [29, 112] on icon "Previous" at bounding box center [29, 114] width 7 height 12
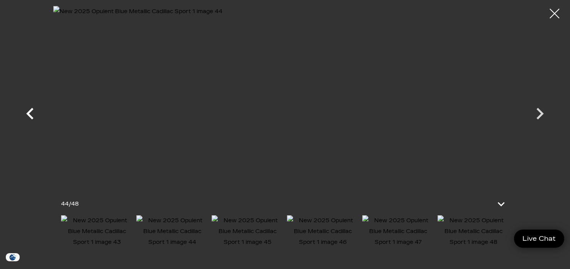
click at [29, 112] on icon "Previous" at bounding box center [29, 114] width 7 height 12
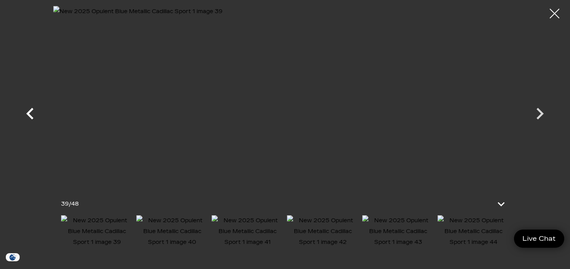
click at [29, 112] on icon "Previous" at bounding box center [29, 114] width 7 height 12
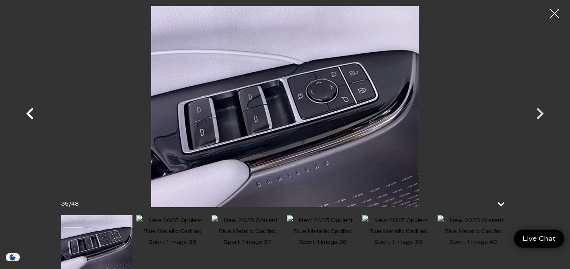
click at [29, 112] on icon "Previous" at bounding box center [29, 114] width 7 height 12
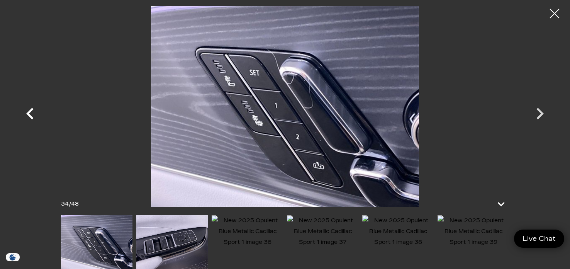
click at [30, 115] on icon "Previous" at bounding box center [29, 114] width 7 height 12
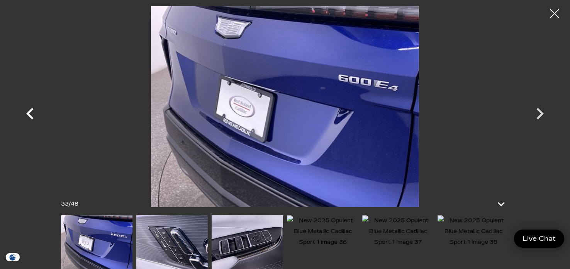
click at [30, 115] on icon "Previous" at bounding box center [29, 114] width 7 height 12
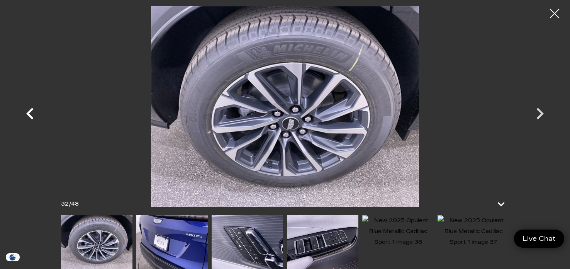
click at [30, 115] on icon "Previous" at bounding box center [29, 114] width 7 height 12
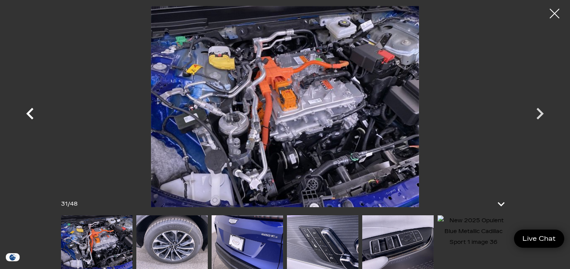
click at [30, 115] on icon "Previous" at bounding box center [29, 114] width 7 height 12
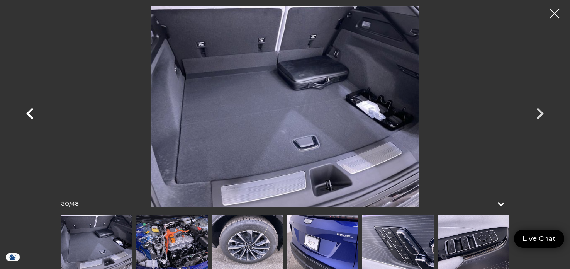
click at [30, 115] on icon "Previous" at bounding box center [29, 114] width 7 height 12
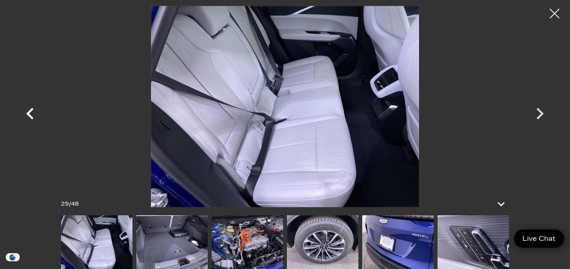
click at [30, 115] on icon "Previous" at bounding box center [29, 114] width 7 height 12
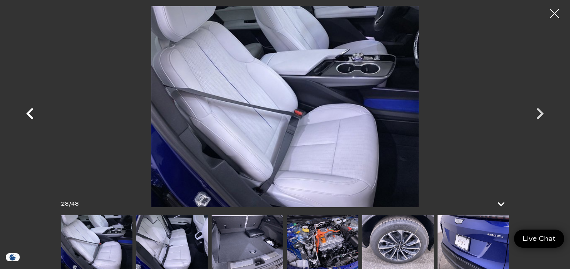
click at [30, 115] on icon "Previous" at bounding box center [29, 114] width 7 height 12
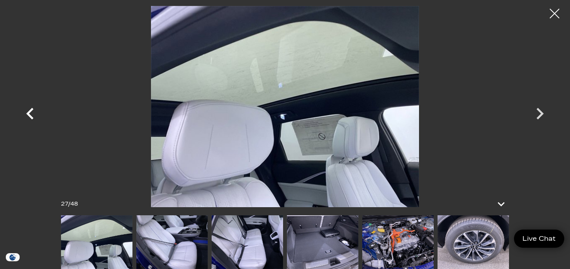
click at [30, 115] on icon "Previous" at bounding box center [29, 114] width 7 height 12
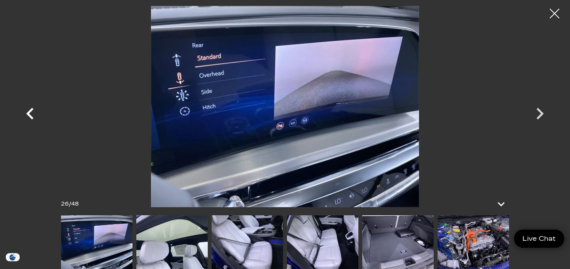
click at [30, 115] on icon "Previous" at bounding box center [29, 114] width 7 height 12
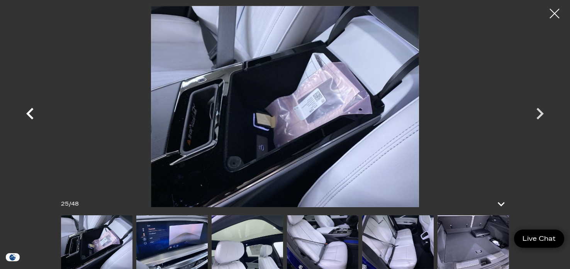
click at [30, 115] on icon "Previous" at bounding box center [29, 114] width 7 height 12
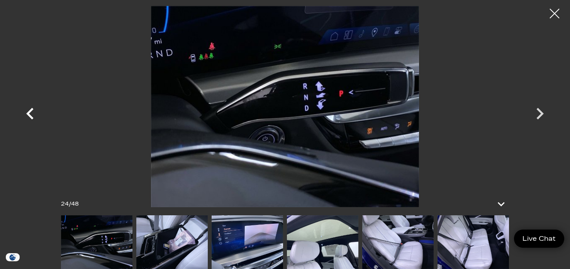
click at [30, 115] on icon "Previous" at bounding box center [29, 114] width 7 height 12
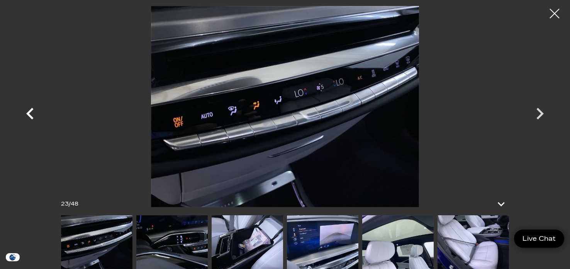
click at [30, 115] on icon "Previous" at bounding box center [29, 114] width 7 height 12
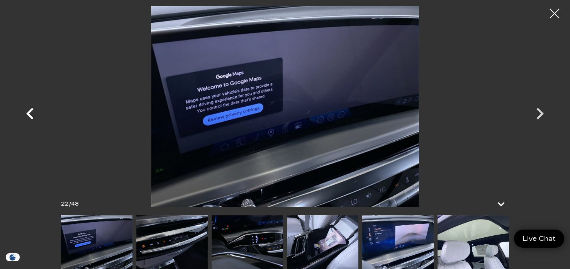
click at [30, 115] on icon "Previous" at bounding box center [29, 114] width 7 height 12
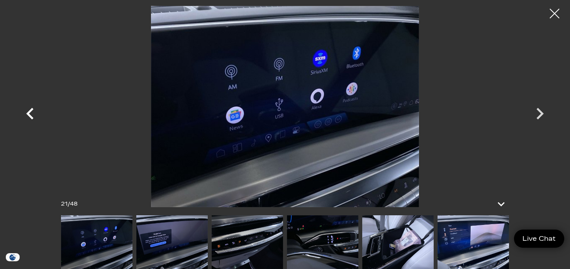
click at [30, 115] on icon "Previous" at bounding box center [29, 114] width 7 height 12
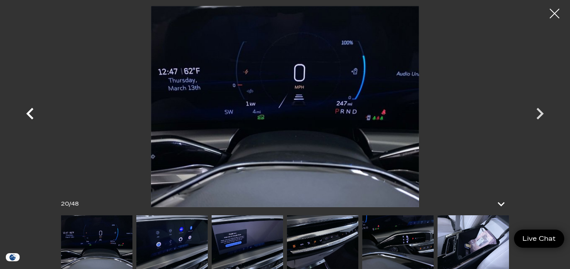
click at [30, 115] on icon "Previous" at bounding box center [29, 114] width 7 height 12
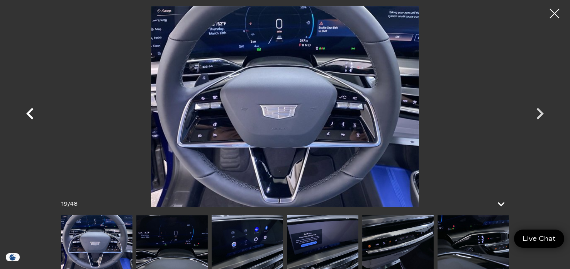
click at [30, 115] on icon "Previous" at bounding box center [29, 114] width 7 height 12
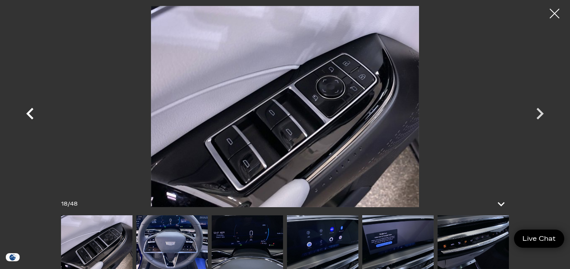
click at [30, 115] on icon "Previous" at bounding box center [29, 114] width 7 height 12
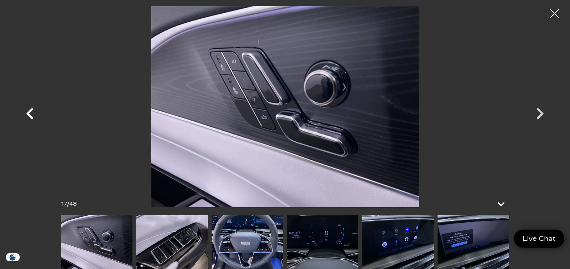
click at [30, 115] on icon "Previous" at bounding box center [29, 114] width 7 height 12
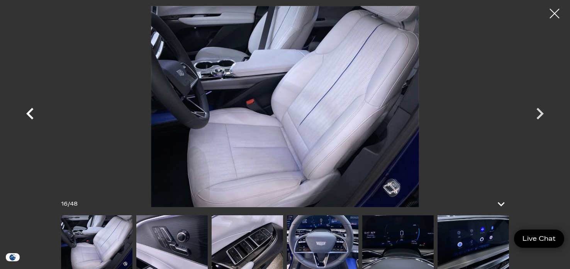
click at [30, 115] on icon "Previous" at bounding box center [29, 114] width 7 height 12
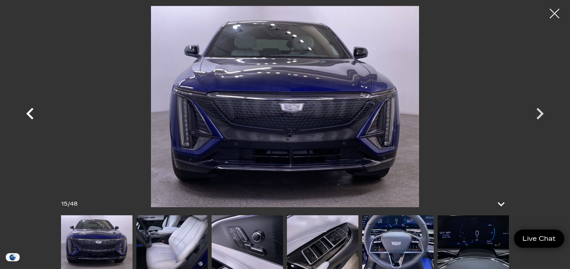
click at [30, 115] on icon "Previous" at bounding box center [29, 114] width 7 height 12
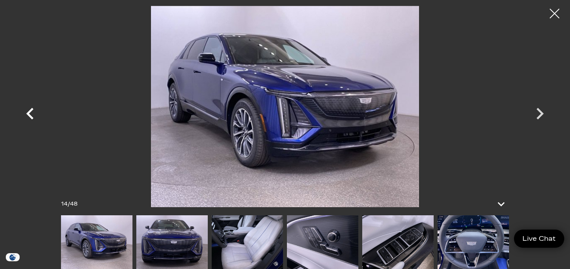
click at [30, 115] on icon "Previous" at bounding box center [29, 114] width 7 height 12
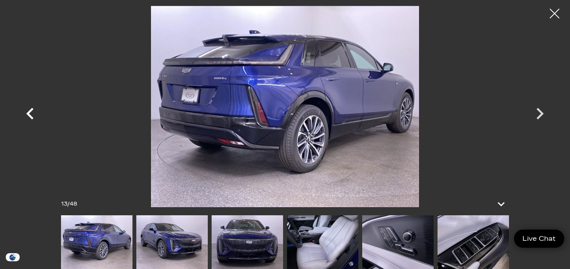
click at [30, 115] on icon "Previous" at bounding box center [29, 114] width 7 height 12
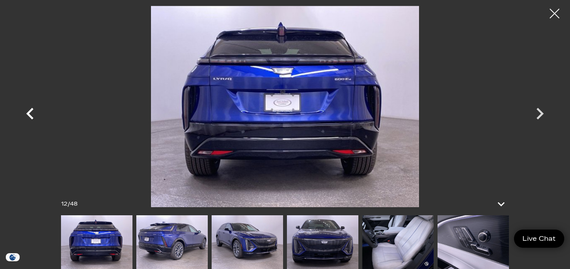
click at [30, 115] on icon "Previous" at bounding box center [29, 114] width 7 height 12
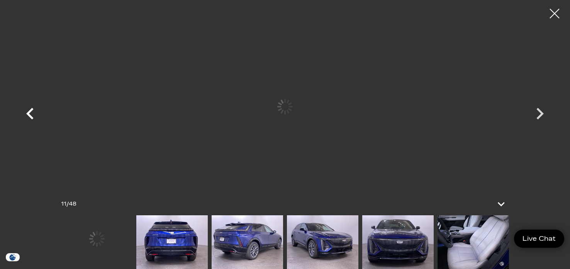
click at [30, 115] on icon "Previous" at bounding box center [29, 114] width 7 height 12
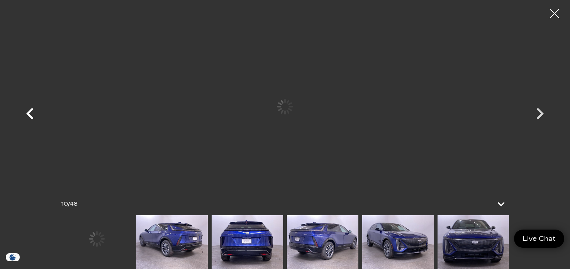
click at [30, 115] on icon "Previous" at bounding box center [29, 114] width 7 height 12
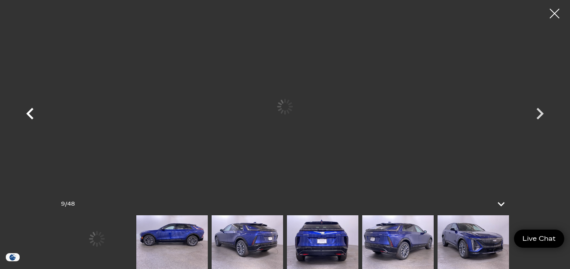
click at [30, 115] on icon "Previous" at bounding box center [29, 114] width 7 height 12
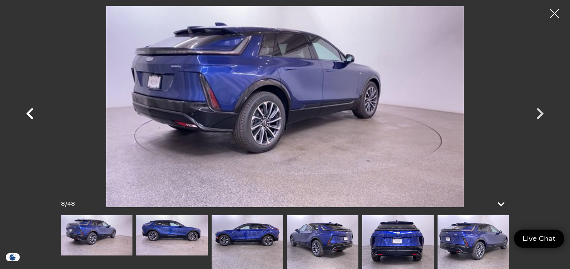
click at [30, 115] on icon "Previous" at bounding box center [29, 114] width 7 height 12
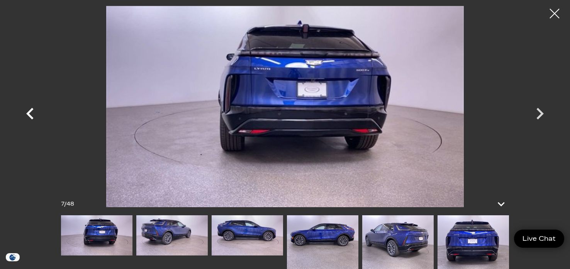
click at [30, 115] on icon "Previous" at bounding box center [29, 114] width 7 height 12
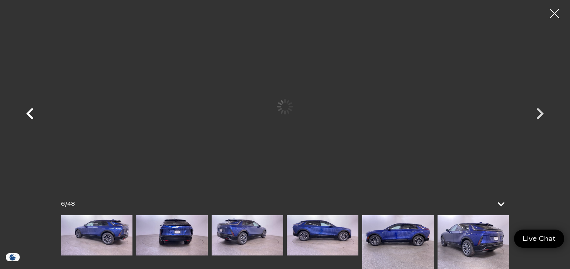
click at [30, 115] on icon "Previous" at bounding box center [29, 114] width 7 height 12
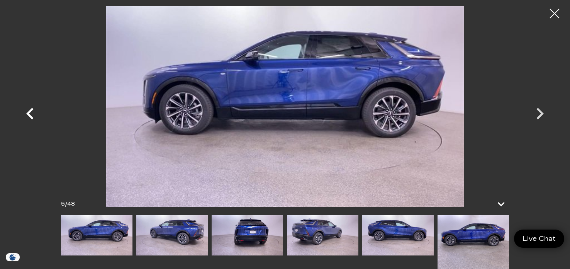
click at [30, 115] on icon "Previous" at bounding box center [29, 114] width 7 height 12
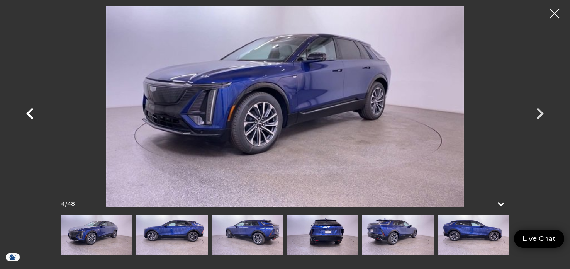
click at [30, 115] on icon "Previous" at bounding box center [29, 114] width 7 height 12
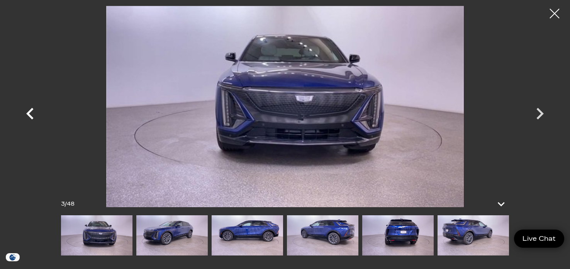
click at [30, 115] on icon "Previous" at bounding box center [29, 114] width 7 height 12
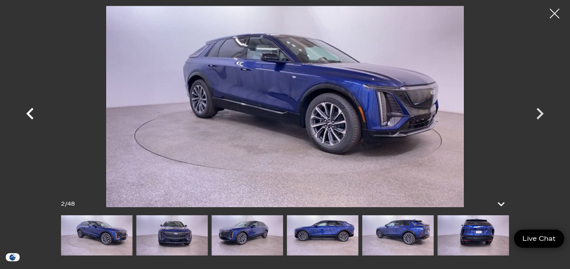
click at [30, 115] on icon "Previous" at bounding box center [29, 114] width 7 height 12
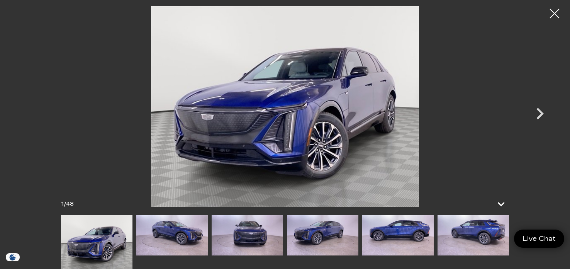
click at [30, 115] on div at bounding box center [285, 106] width 541 height 201
click at [553, 12] on div at bounding box center [555, 13] width 20 height 20
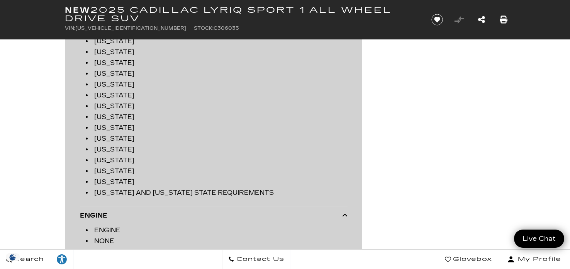
scroll to position [2199, 0]
